Goal: Navigation & Orientation: Find specific page/section

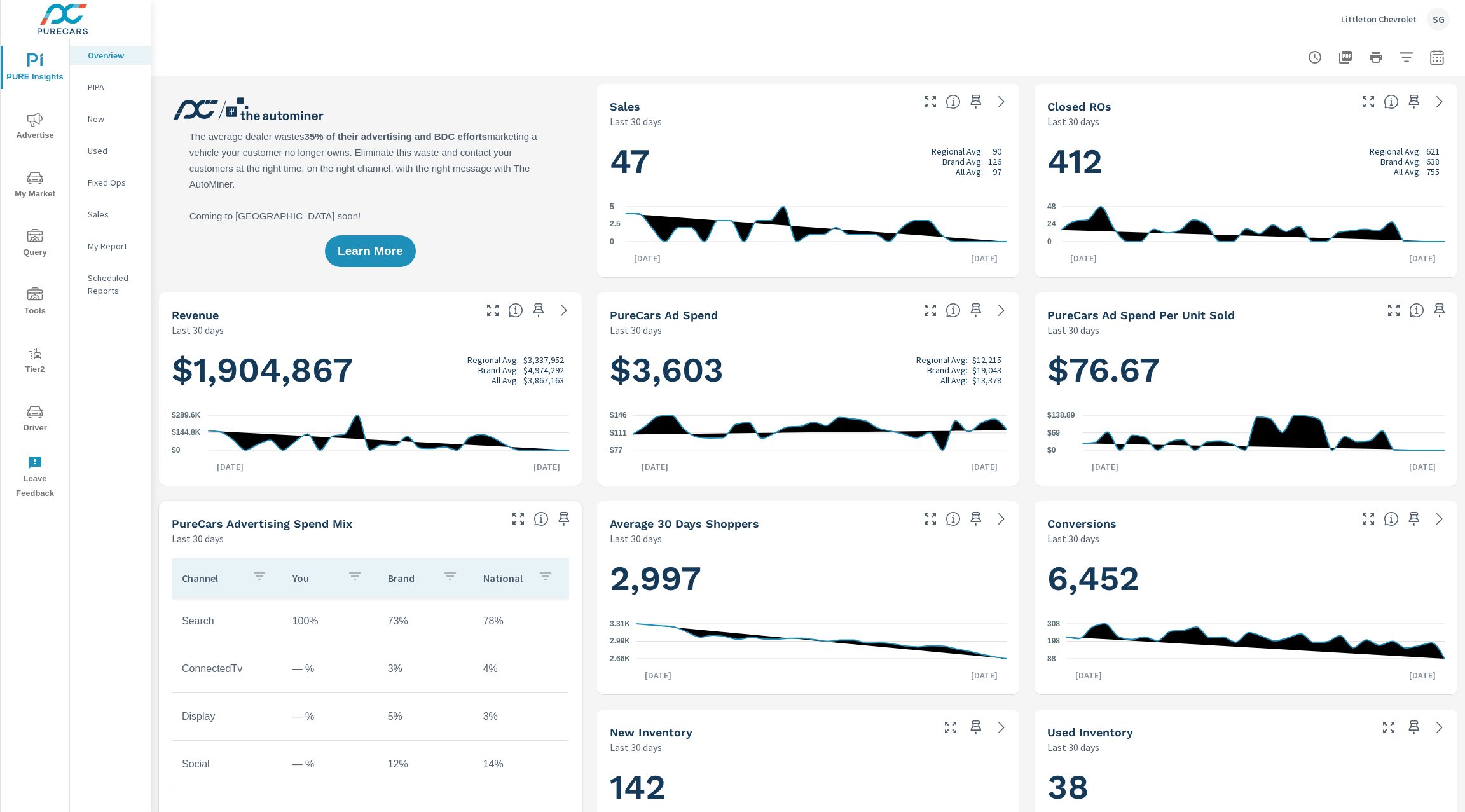
click at [39, 127] on span "Advertise" at bounding box center [35, 128] width 61 height 31
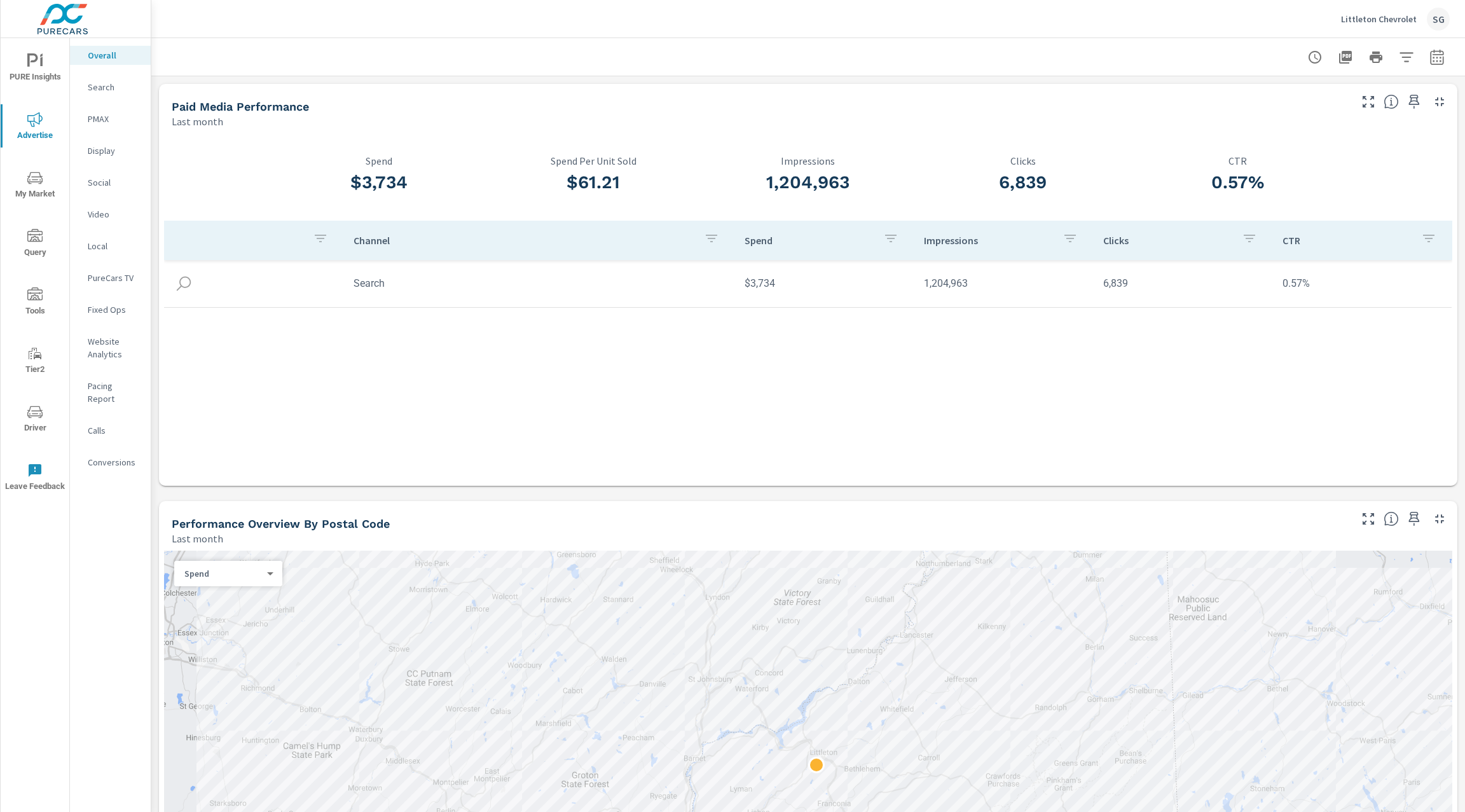
click at [112, 86] on p "Search" at bounding box center [114, 87] width 52 height 13
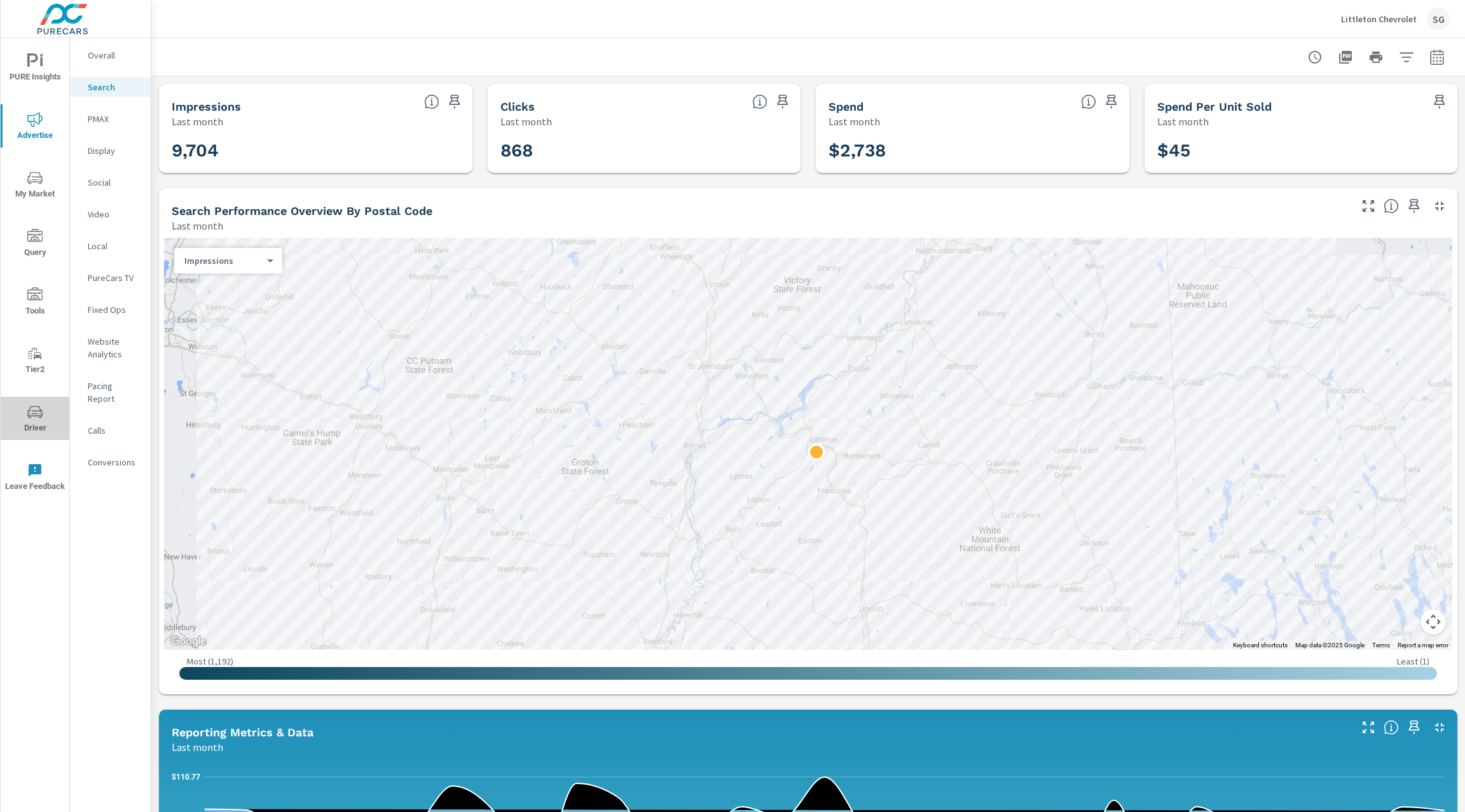
click at [29, 418] on icon "nav menu" at bounding box center [34, 412] width 15 height 15
